Goal: Entertainment & Leisure: Consume media (video, audio)

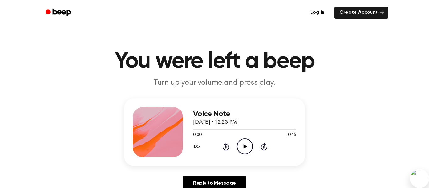
click at [243, 148] on icon "Play Audio" at bounding box center [245, 146] width 16 height 16
click at [243, 144] on icon "Play Audio" at bounding box center [245, 146] width 16 height 16
click at [245, 143] on icon "Play Audio" at bounding box center [245, 146] width 16 height 16
click at [247, 147] on icon "Play Audio" at bounding box center [245, 146] width 16 height 16
click at [247, 146] on icon "Play Audio" at bounding box center [245, 146] width 16 height 16
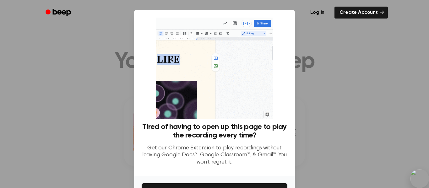
click at [339, 51] on div at bounding box center [214, 94] width 429 height 188
click at [87, 131] on div at bounding box center [214, 94] width 429 height 188
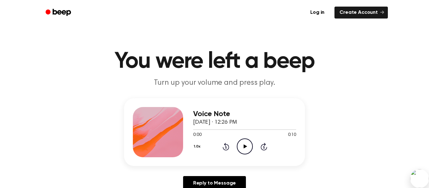
click at [242, 146] on icon "Play Audio" at bounding box center [245, 146] width 16 height 16
click at [242, 144] on icon "Play Audio" at bounding box center [245, 146] width 16 height 16
click at [242, 146] on icon "Play Audio" at bounding box center [245, 146] width 16 height 16
click at [243, 144] on icon "Play Audio" at bounding box center [245, 146] width 16 height 16
click at [242, 141] on icon "Play Audio" at bounding box center [245, 146] width 16 height 16
